Goal: Task Accomplishment & Management: Use online tool/utility

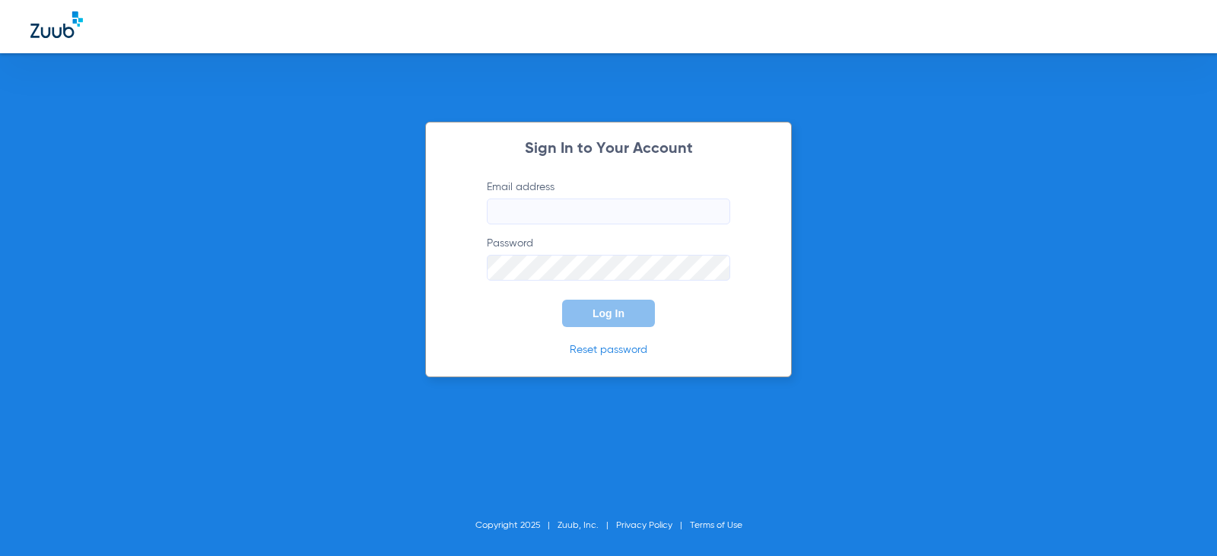
type input "[EMAIL_ADDRESS][DOMAIN_NAME]"
click at [629, 325] on button "Log In" at bounding box center [608, 313] width 93 height 27
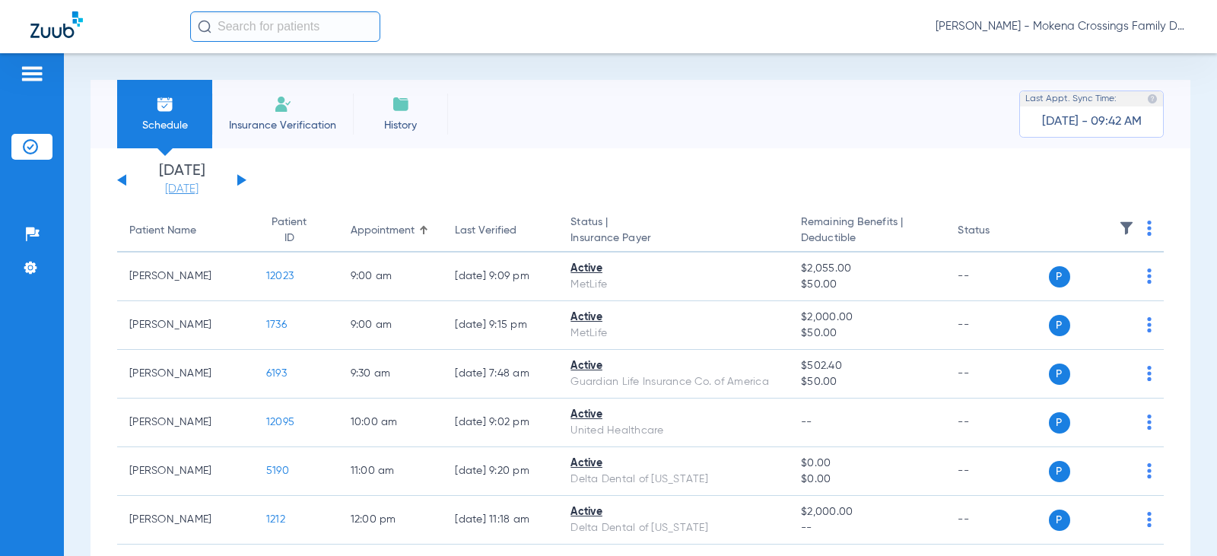
click at [187, 186] on link "[DATE]" at bounding box center [181, 189] width 91 height 15
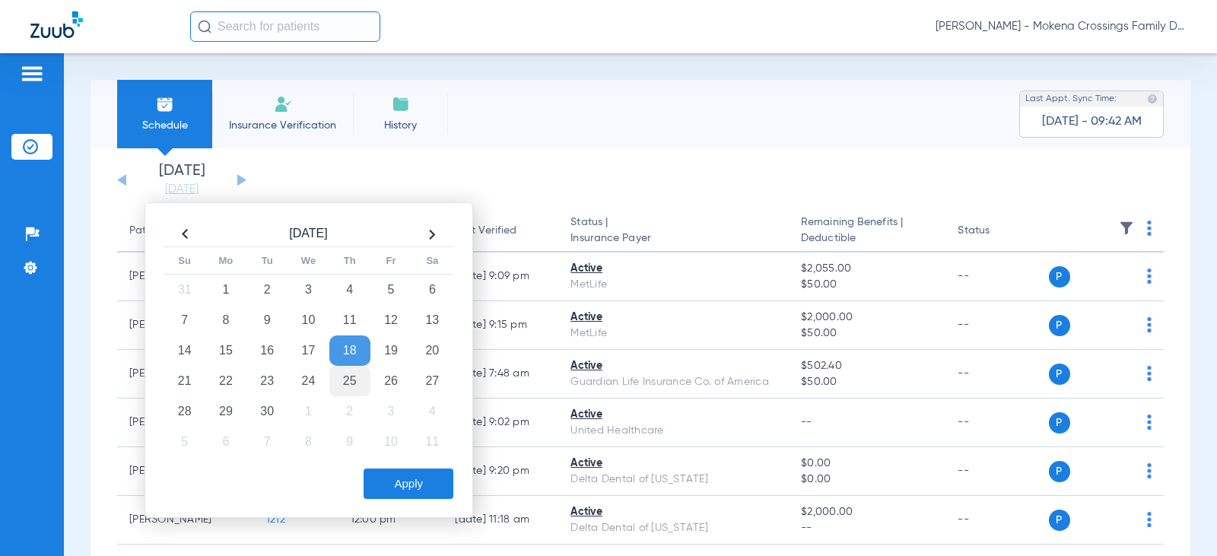
click at [350, 390] on td "25" at bounding box center [349, 381] width 41 height 30
click at [396, 480] on button "Apply" at bounding box center [409, 484] width 90 height 30
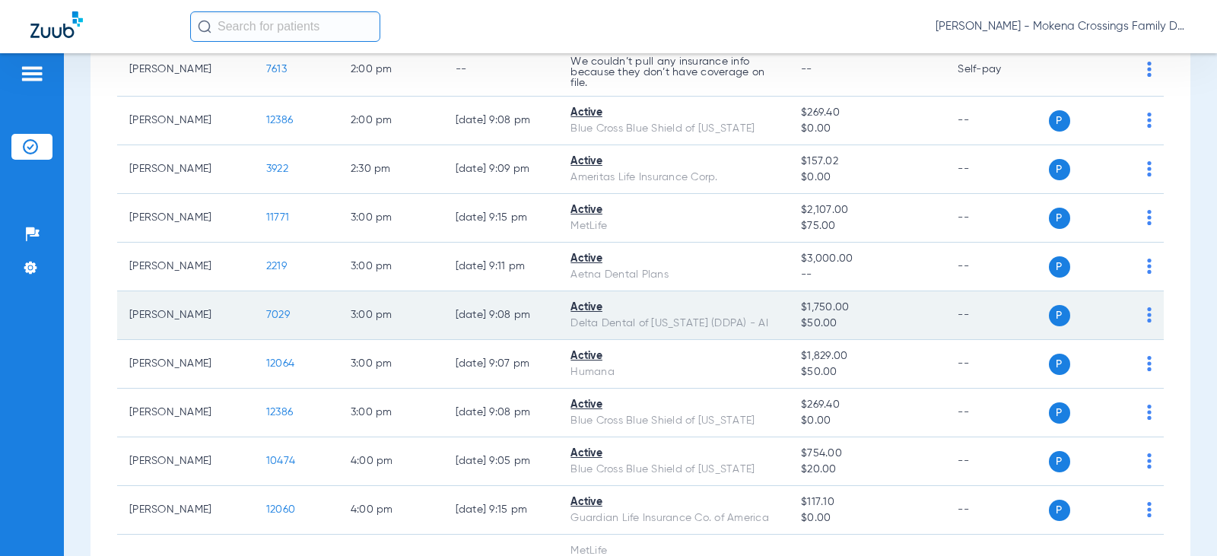
scroll to position [756, 0]
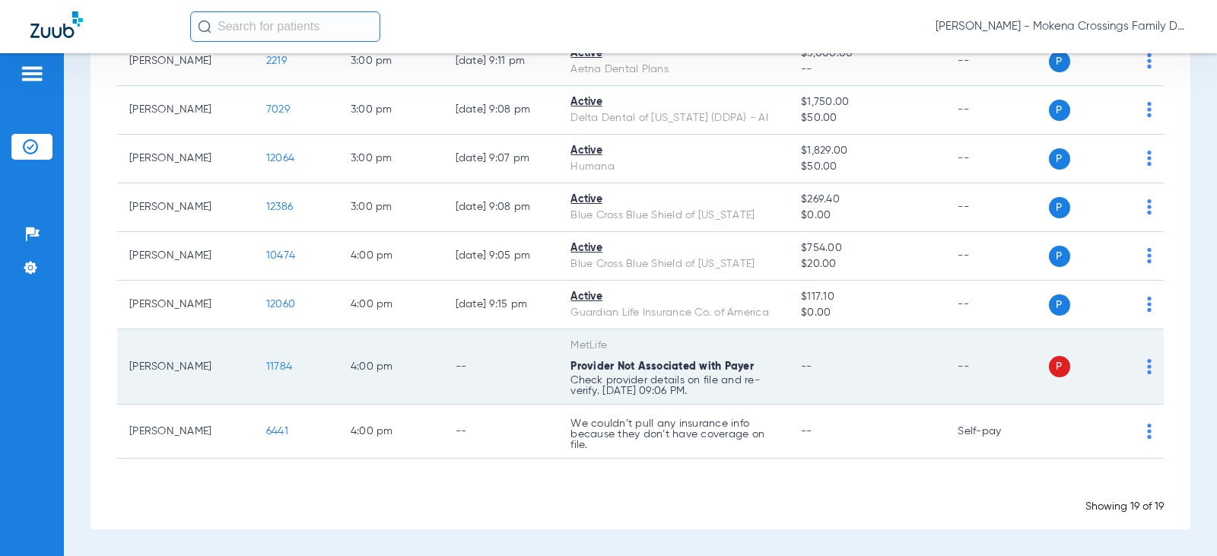
click at [1147, 367] on img at bounding box center [1149, 366] width 5 height 15
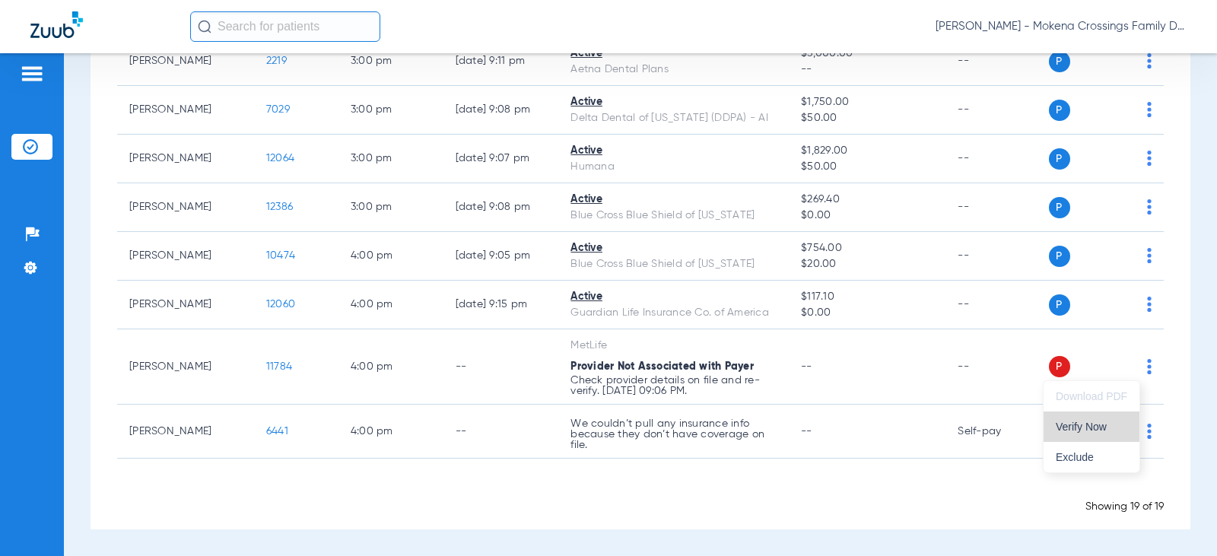
click at [1105, 416] on button "Verify Now" at bounding box center [1092, 427] width 96 height 30
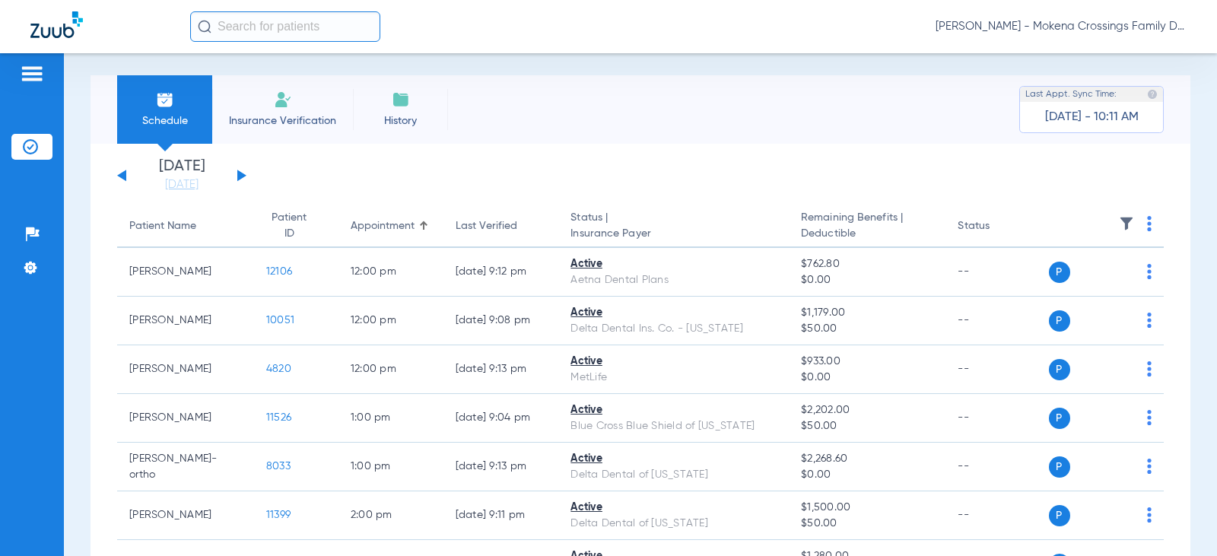
scroll to position [0, 0]
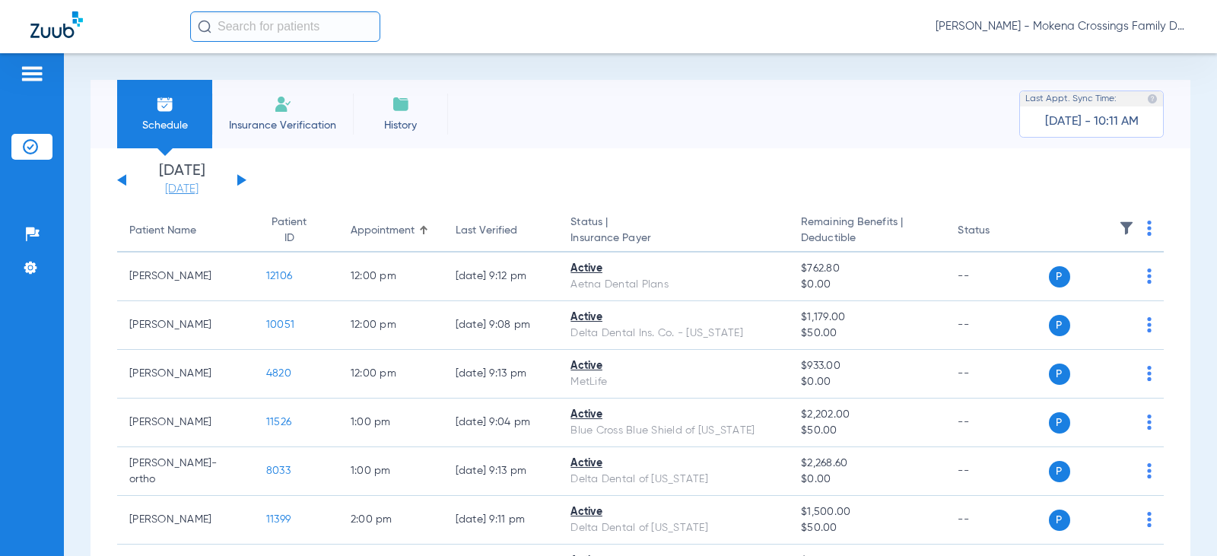
click at [167, 189] on link "[DATE]" at bounding box center [181, 189] width 91 height 15
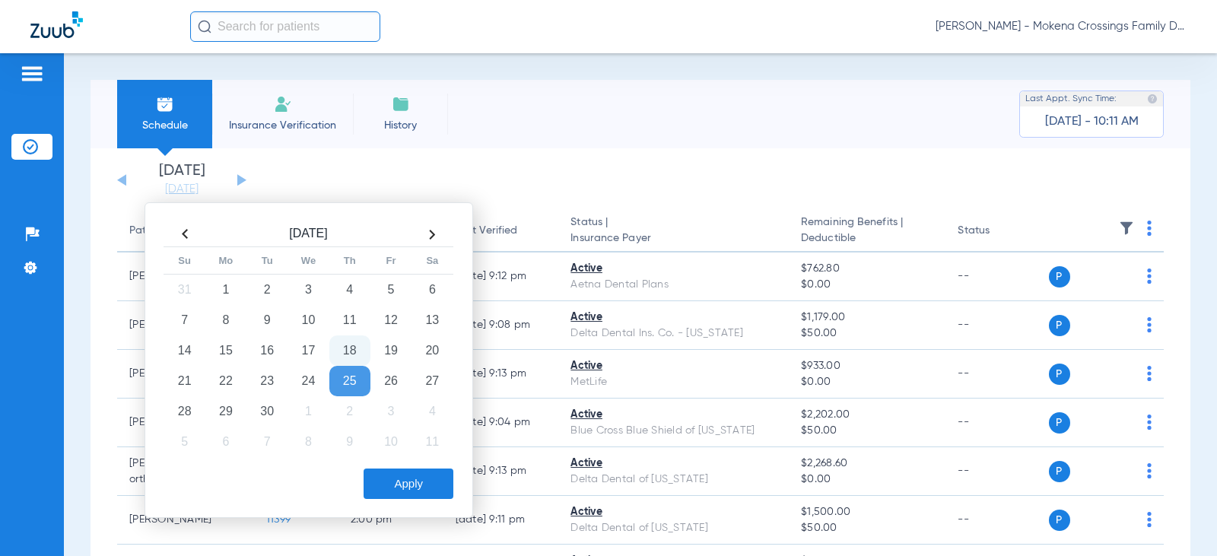
click at [334, 346] on td "18" at bounding box center [349, 351] width 41 height 30
click at [386, 477] on button "Apply" at bounding box center [409, 484] width 90 height 30
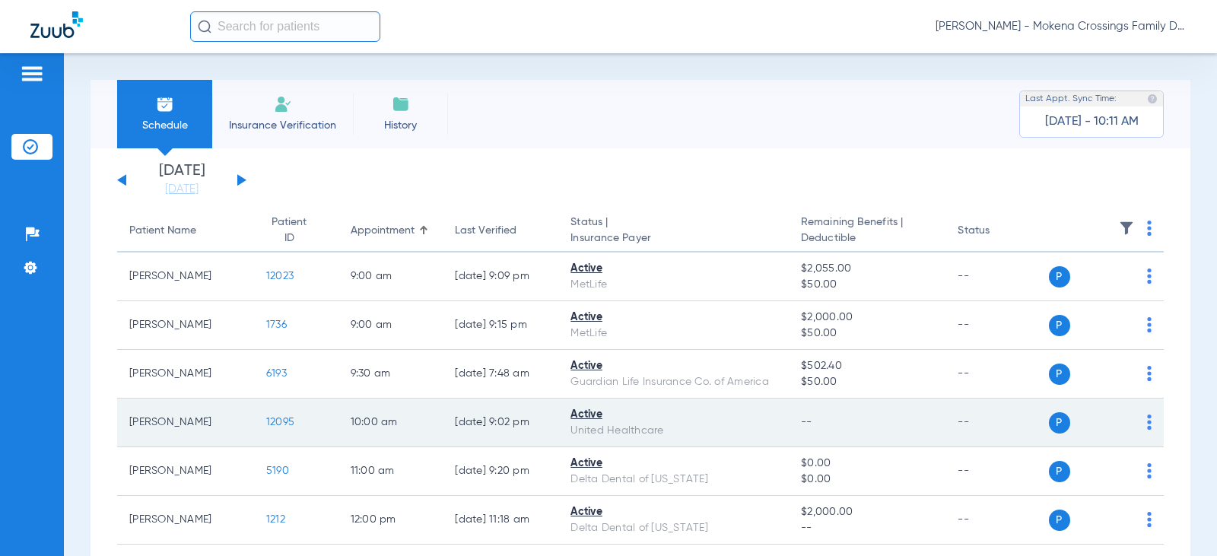
click at [266, 425] on span "12095" at bounding box center [280, 422] width 28 height 11
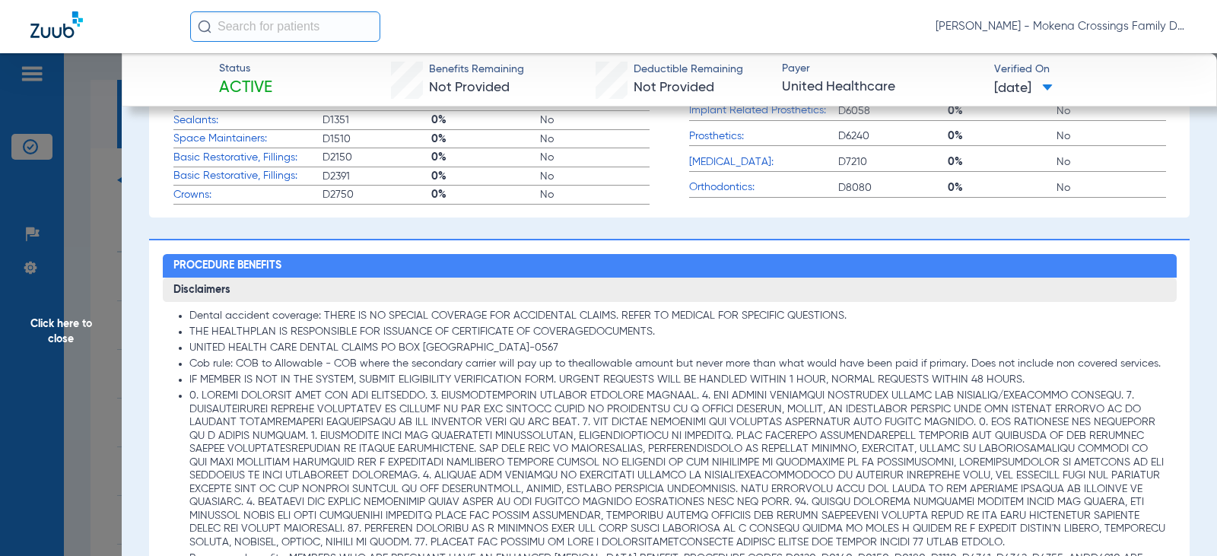
scroll to position [31, 0]
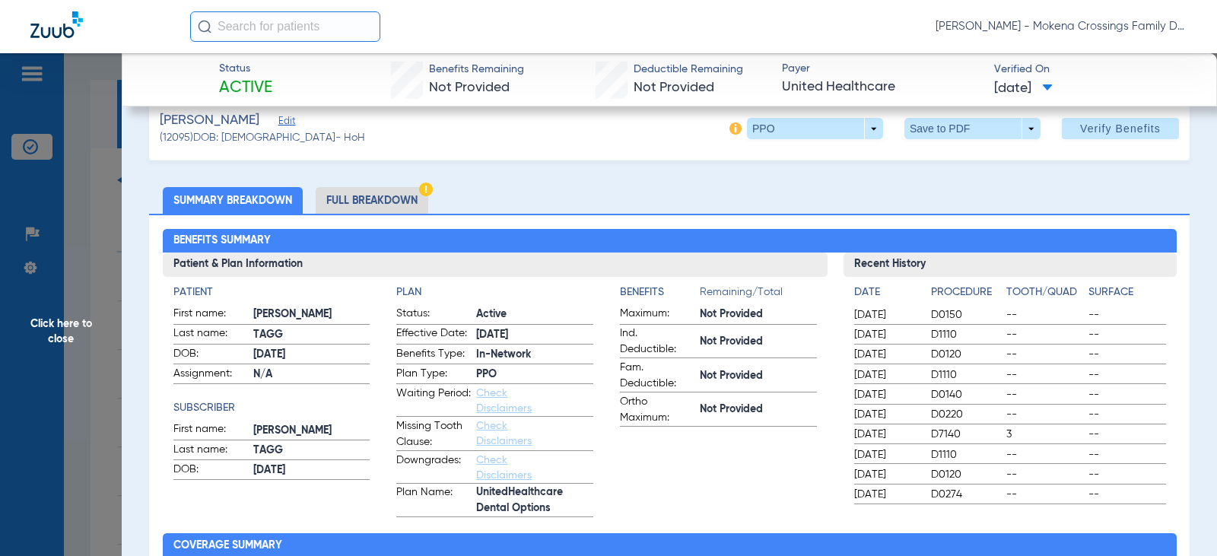
click at [87, 351] on span "Click here to close" at bounding box center [61, 331] width 122 height 556
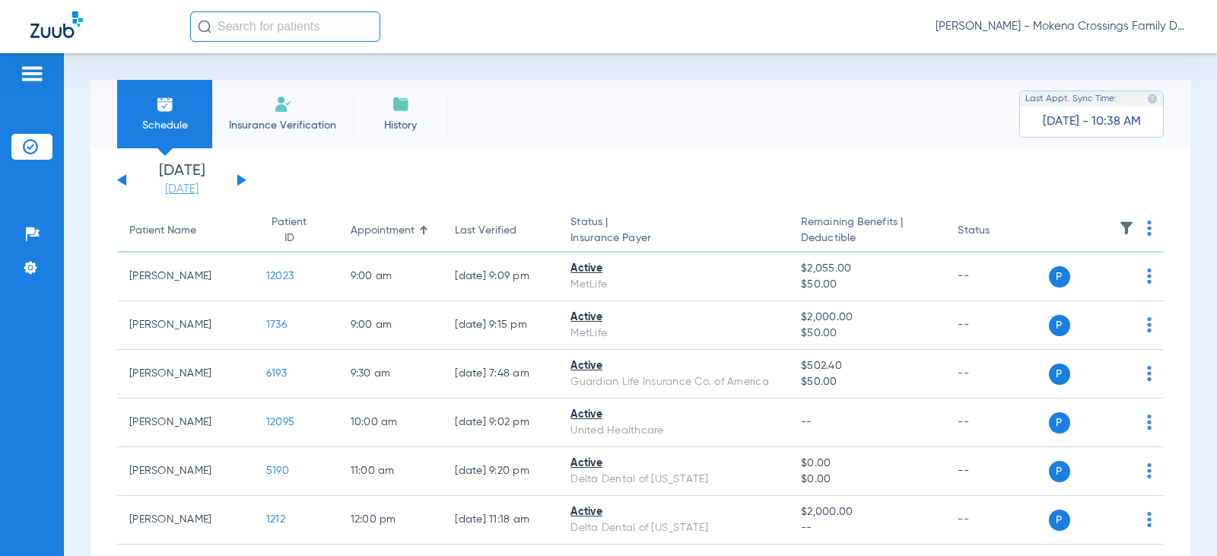
click at [218, 189] on link "[DATE]" at bounding box center [181, 189] width 91 height 15
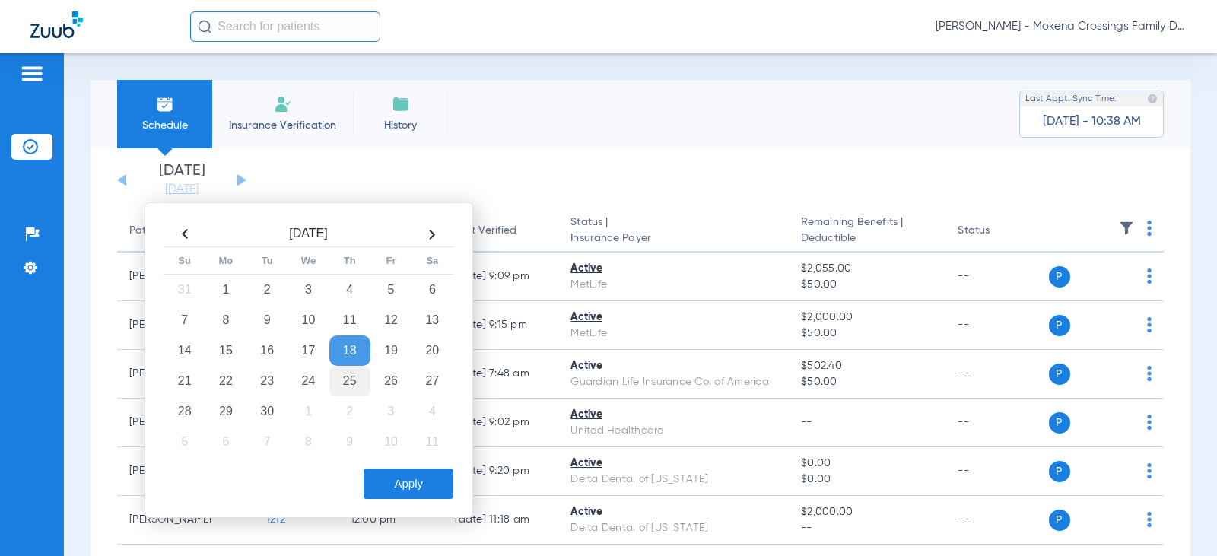
click at [339, 377] on td "25" at bounding box center [349, 381] width 41 height 30
click at [397, 479] on button "Apply" at bounding box center [409, 484] width 90 height 30
